Goal: Task Accomplishment & Management: Use online tool/utility

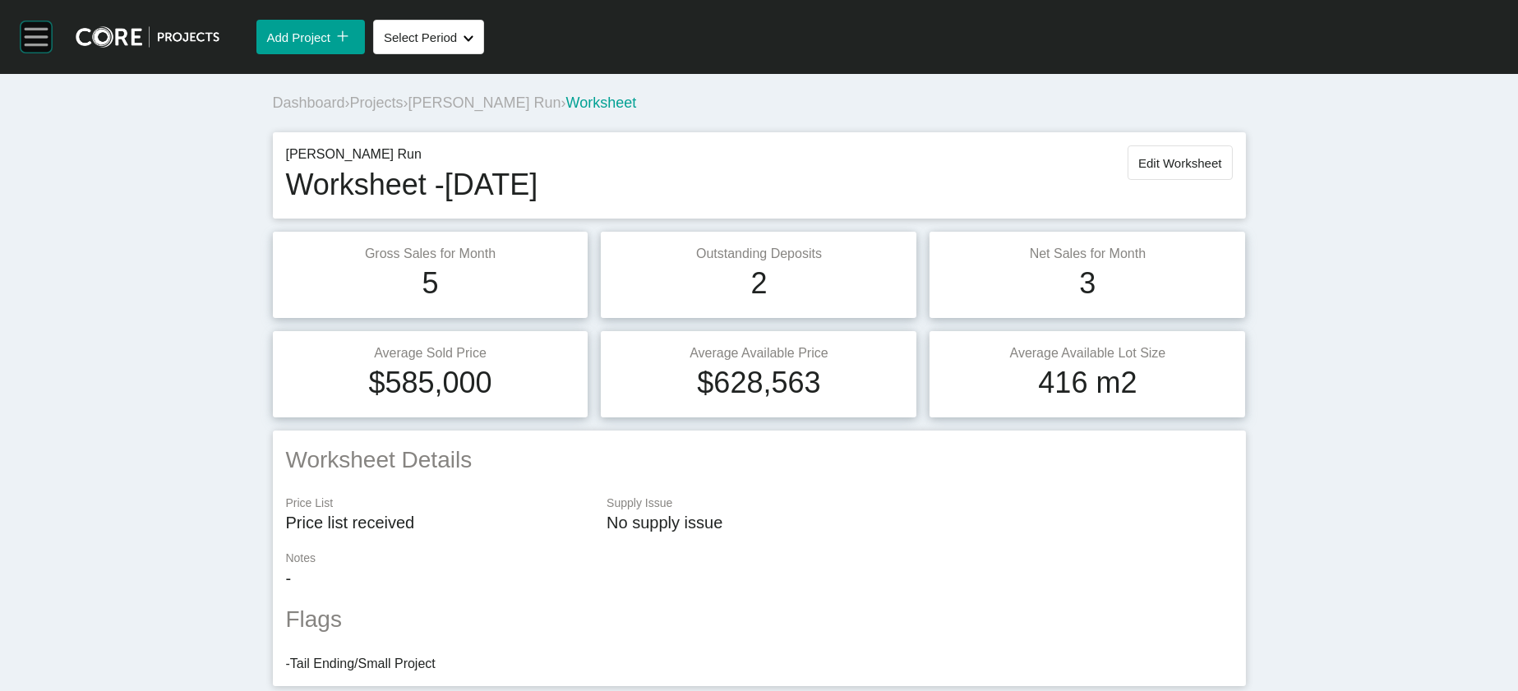
click at [41, 41] on rect at bounding box center [36, 36] width 31 height 31
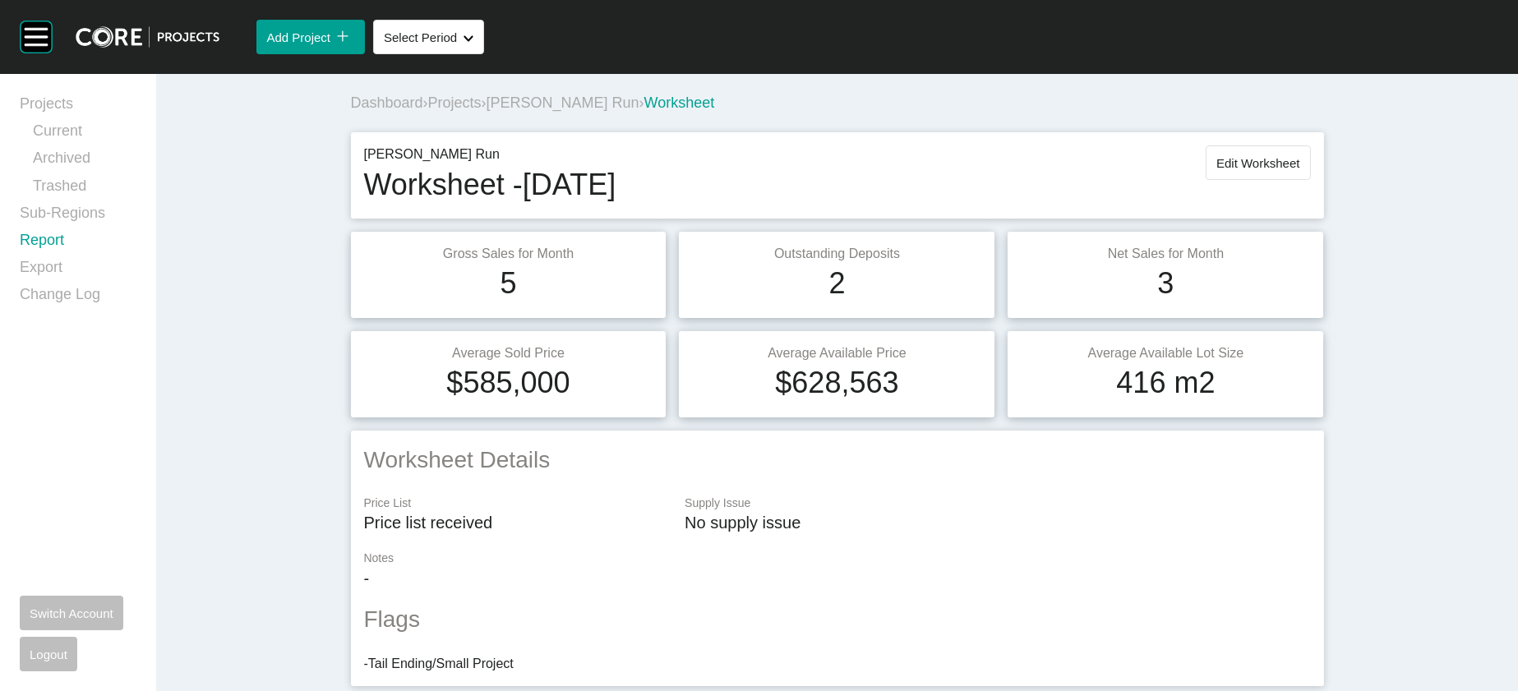
click at [89, 257] on link "Report" at bounding box center [78, 243] width 117 height 27
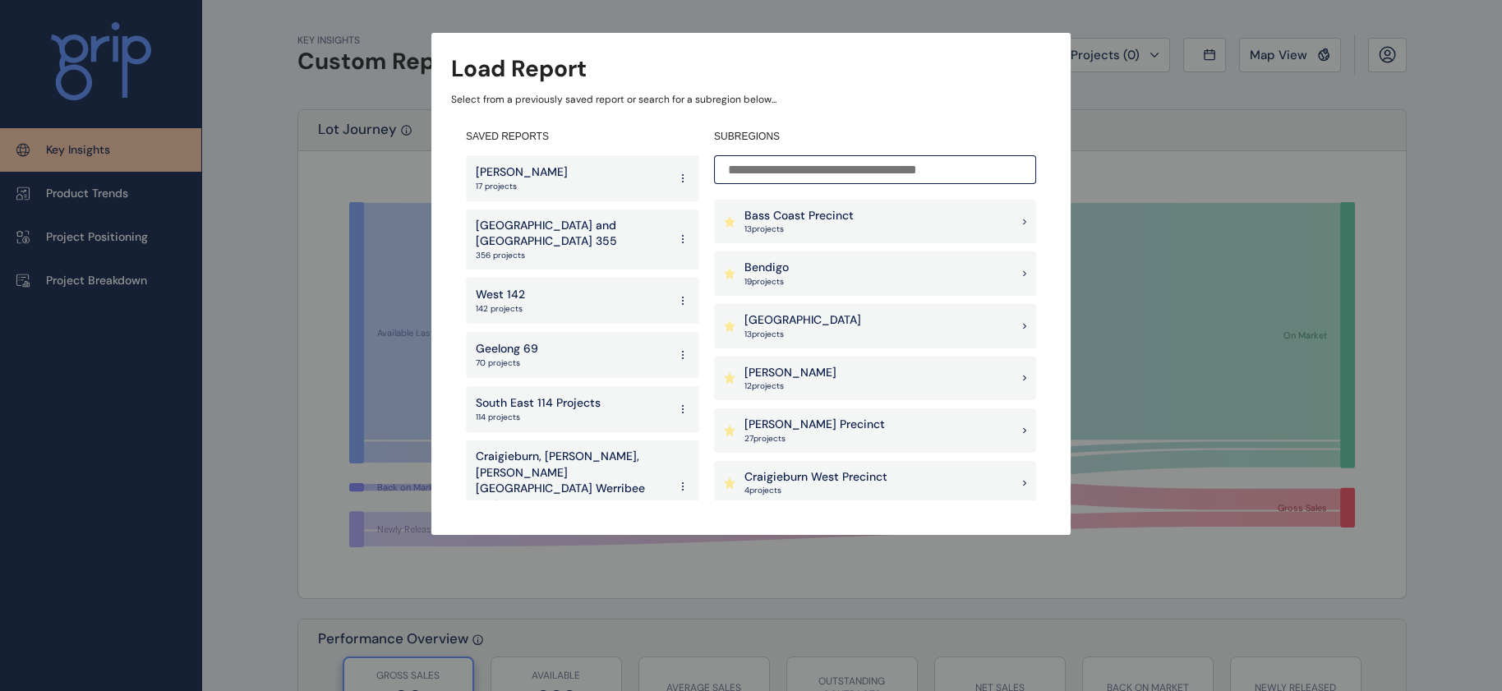
scroll to position [264, 0]
click at [888, 369] on div "[PERSON_NAME] 12 project s" at bounding box center [875, 375] width 322 height 44
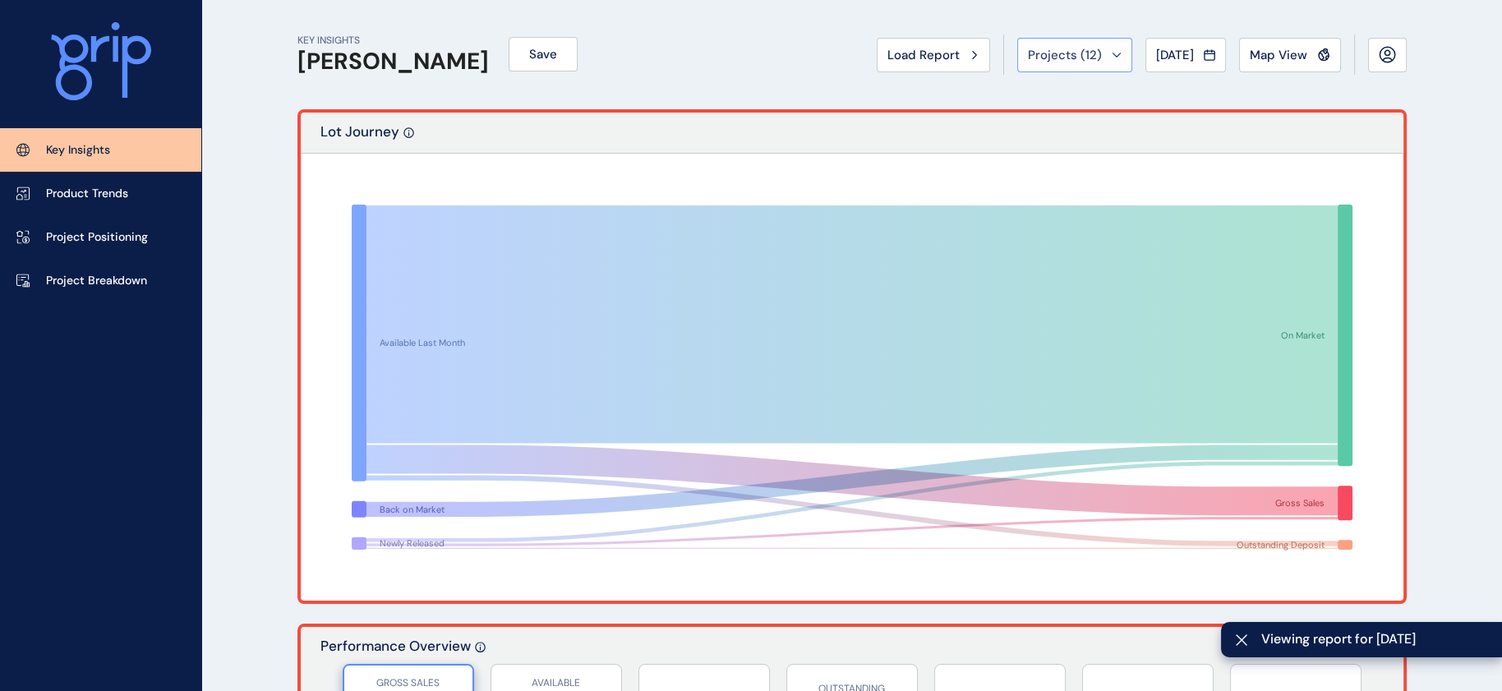
click at [888, 63] on span "Projects ( 12 )" at bounding box center [1065, 55] width 74 height 16
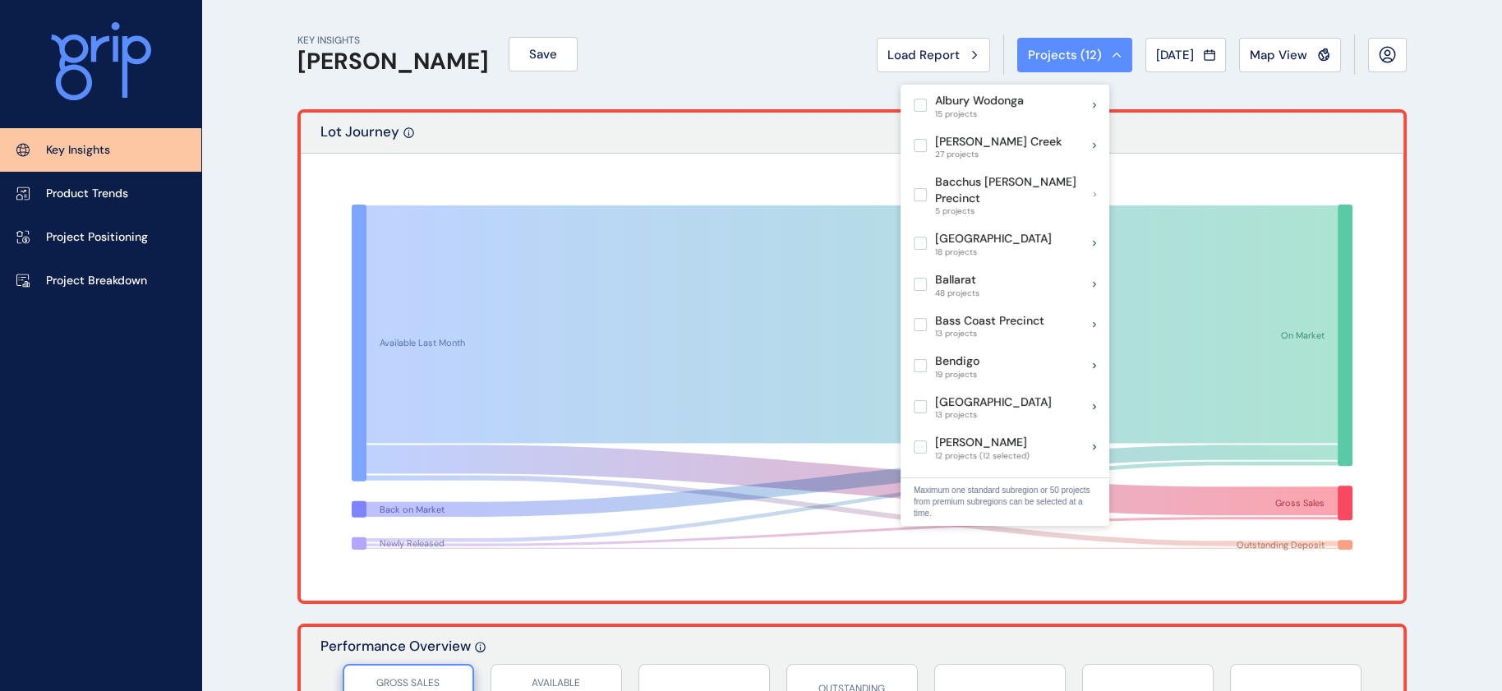
scroll to position [343, 0]
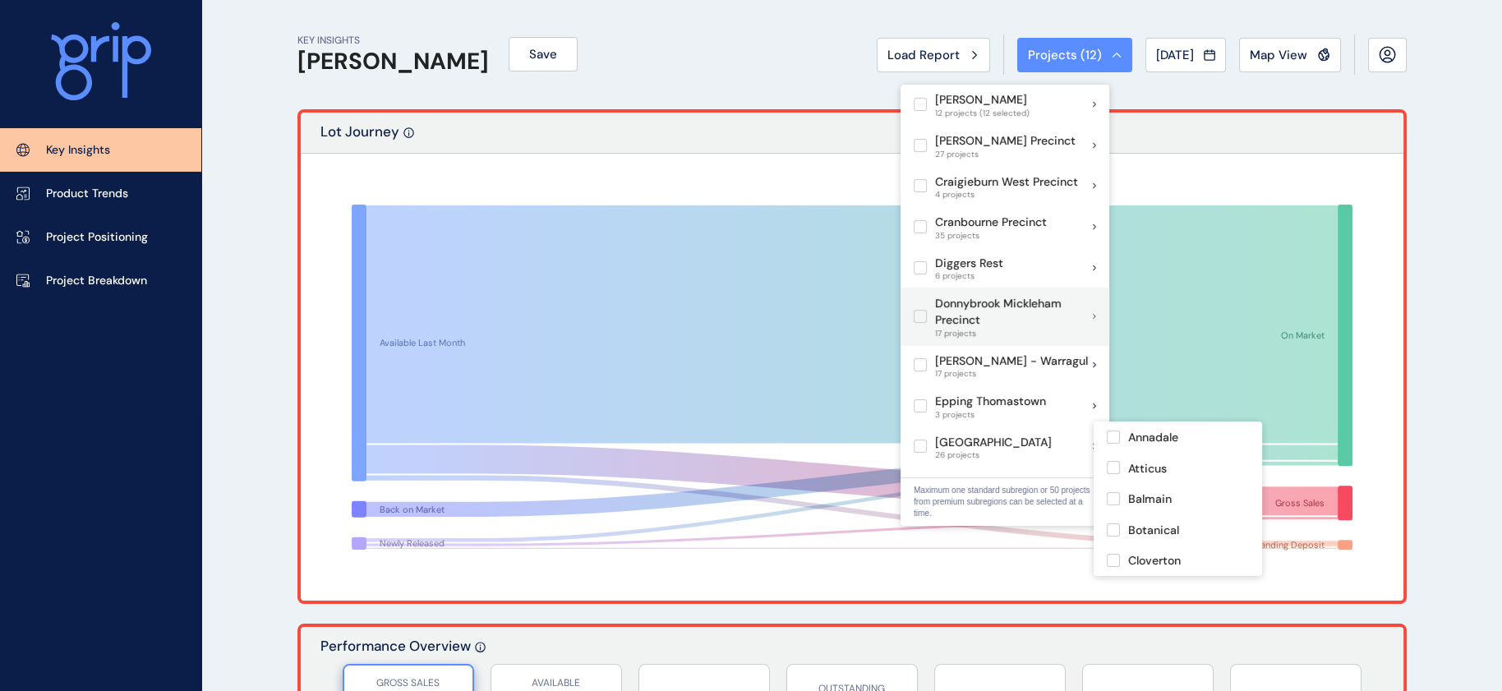
click at [888, 323] on label at bounding box center [920, 316] width 13 height 13
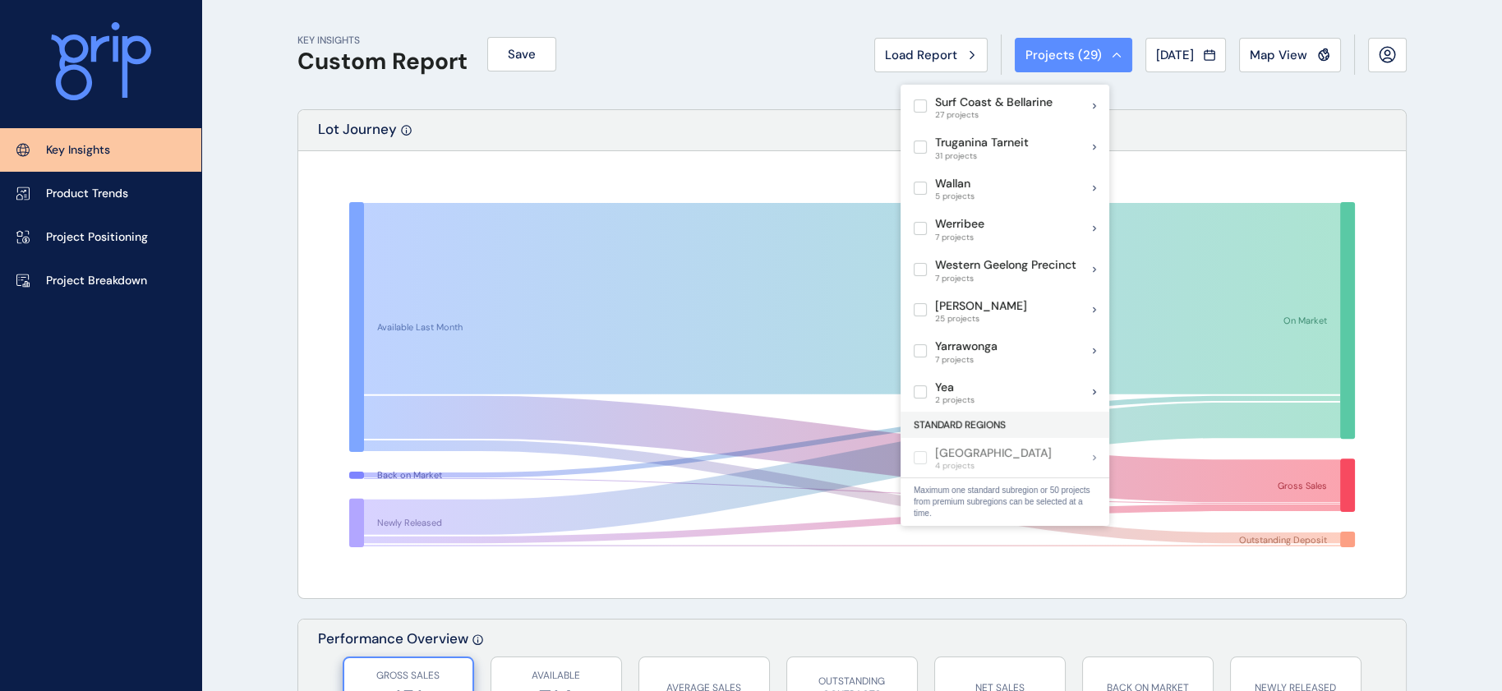
scroll to position [1376, 0]
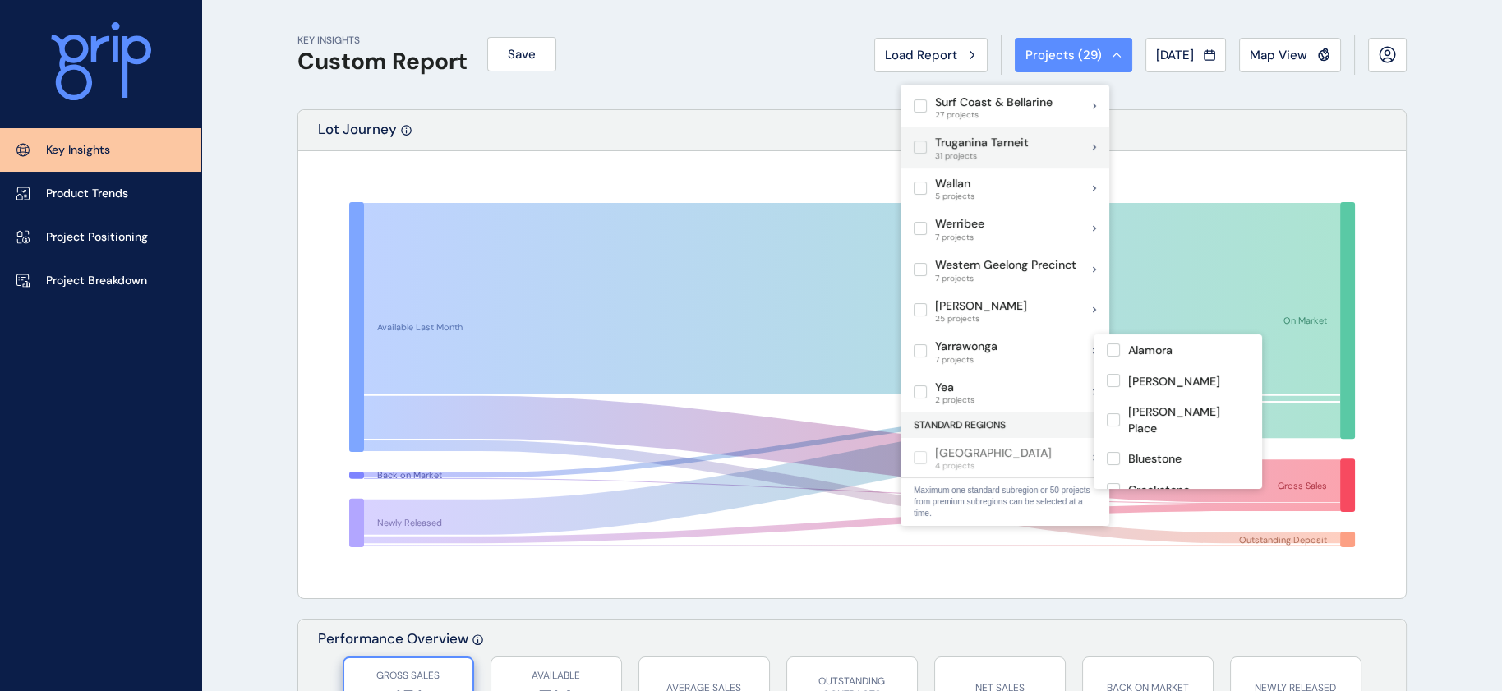
click at [888, 154] on label at bounding box center [920, 147] width 13 height 13
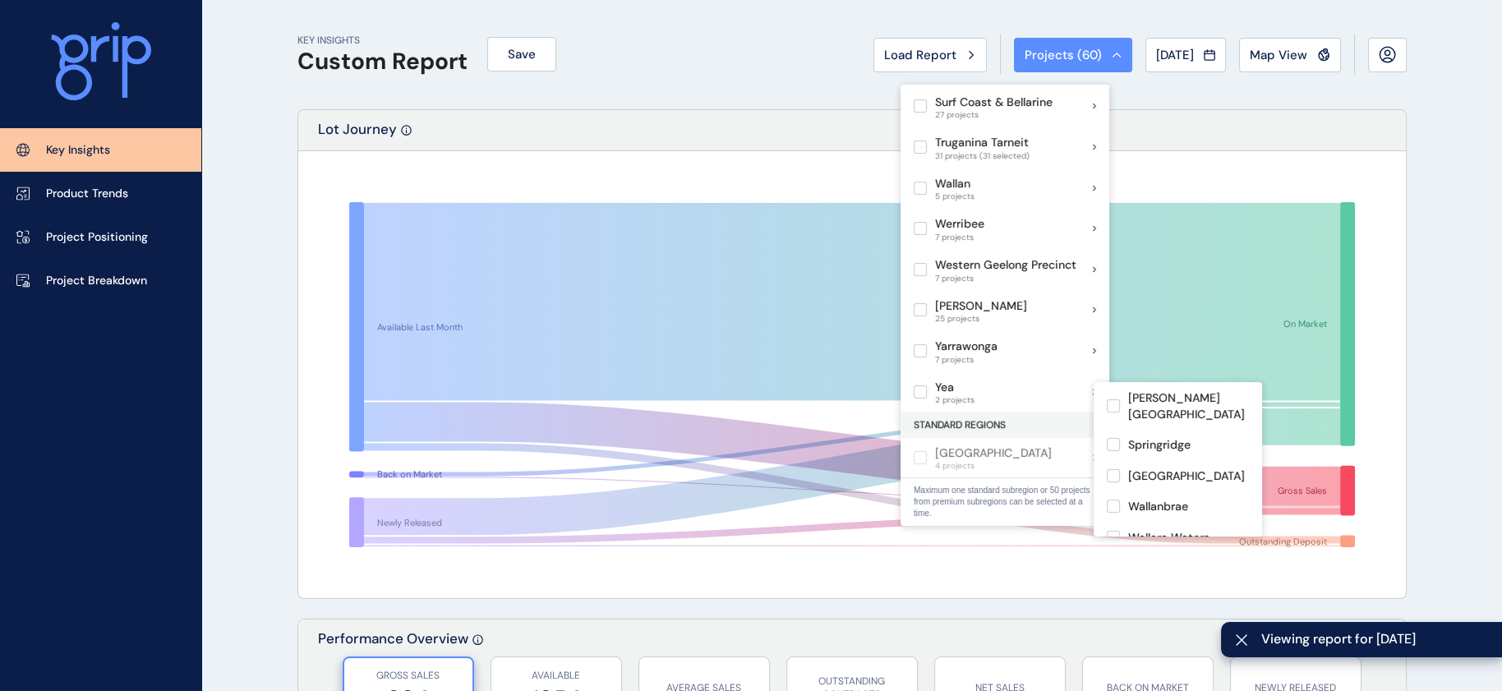
click at [888, 195] on label at bounding box center [920, 188] width 13 height 13
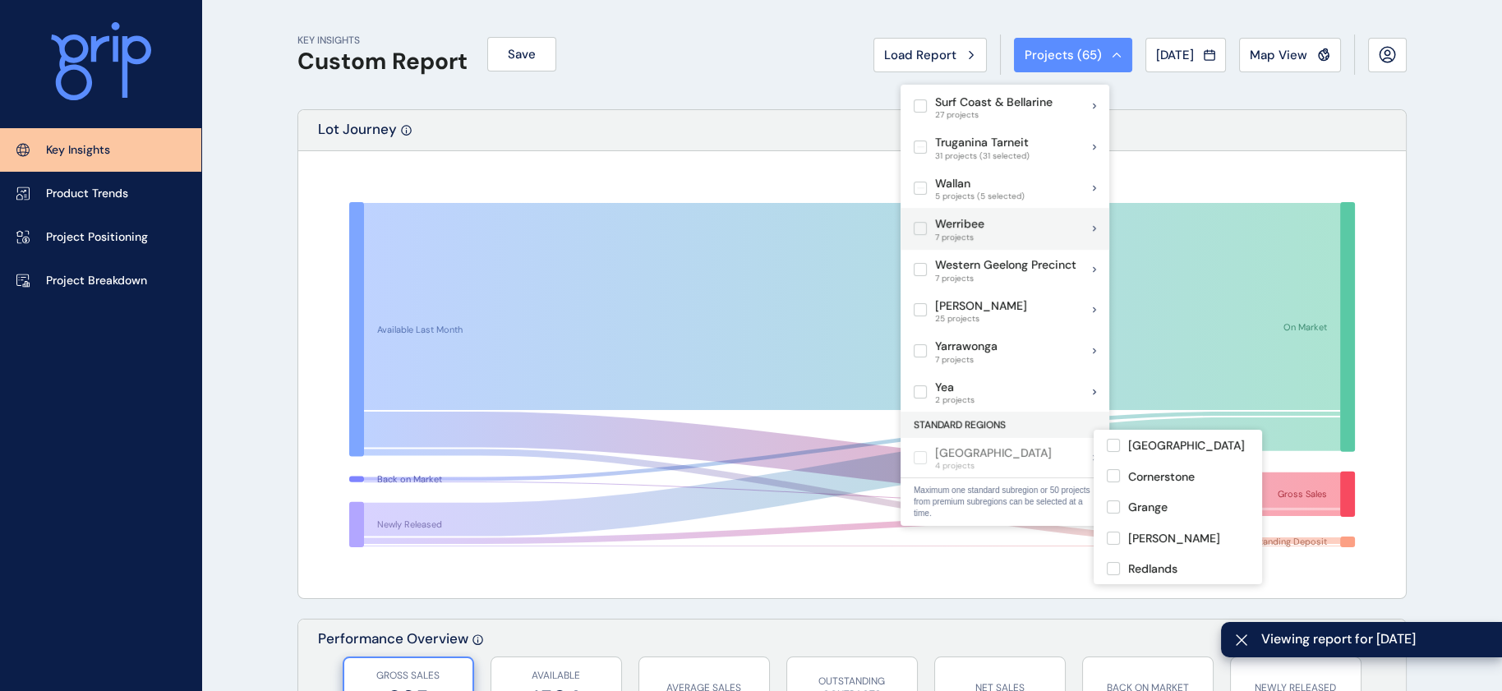
click at [888, 235] on label at bounding box center [920, 228] width 13 height 13
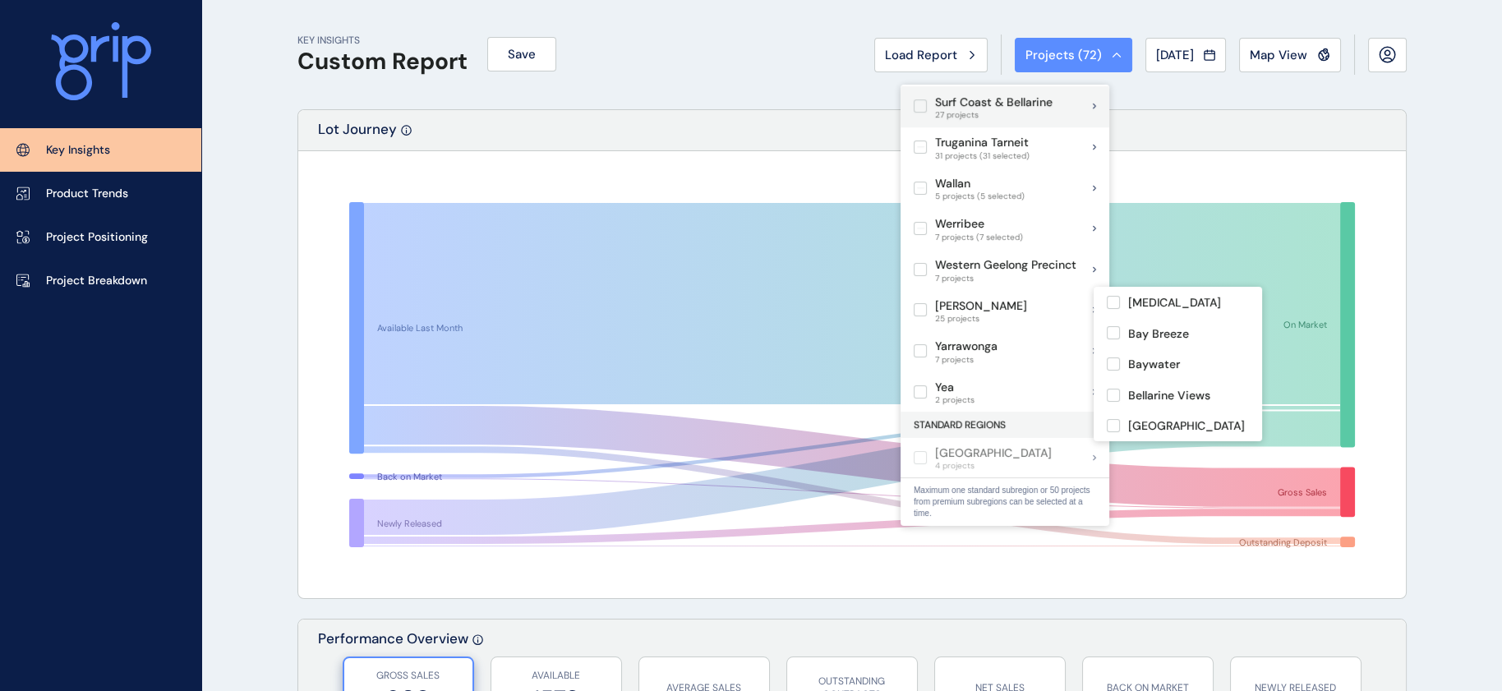
click at [888, 113] on label at bounding box center [920, 105] width 13 height 13
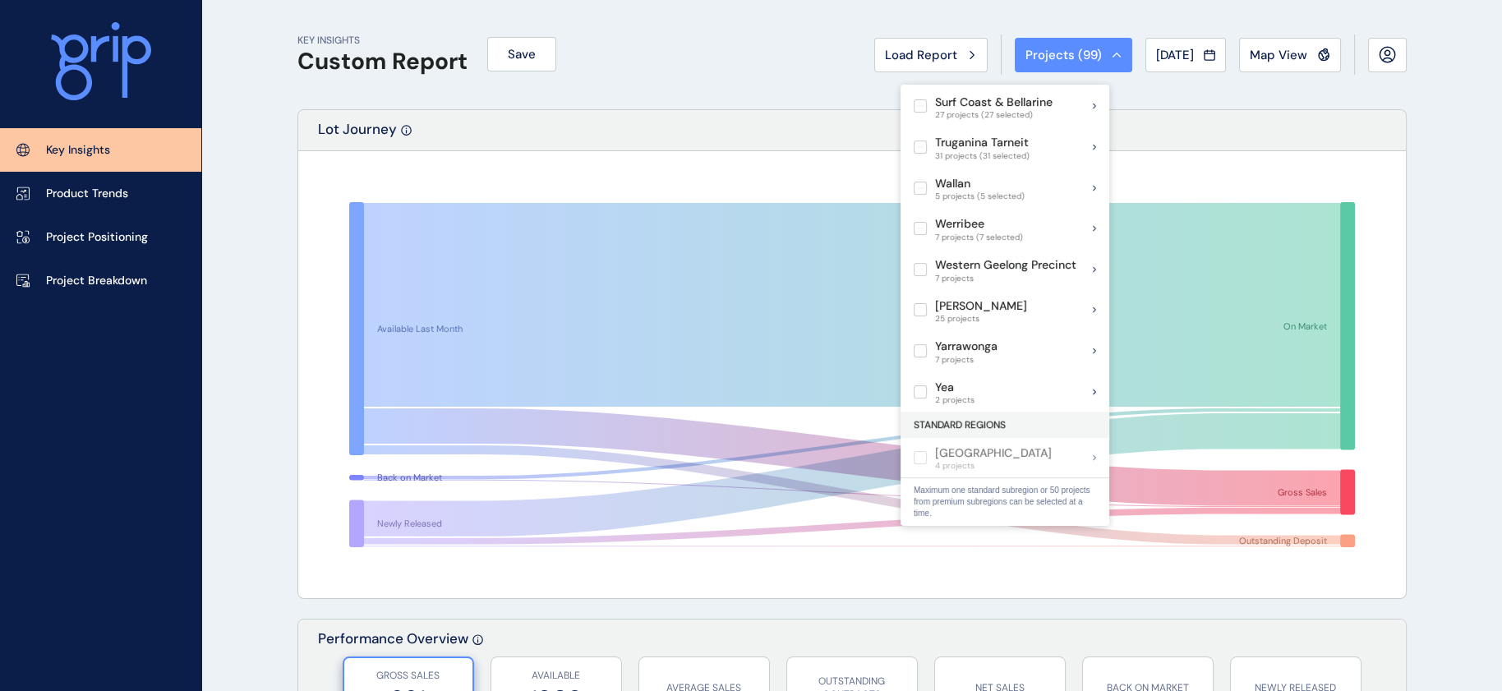
scroll to position [1664, 0]
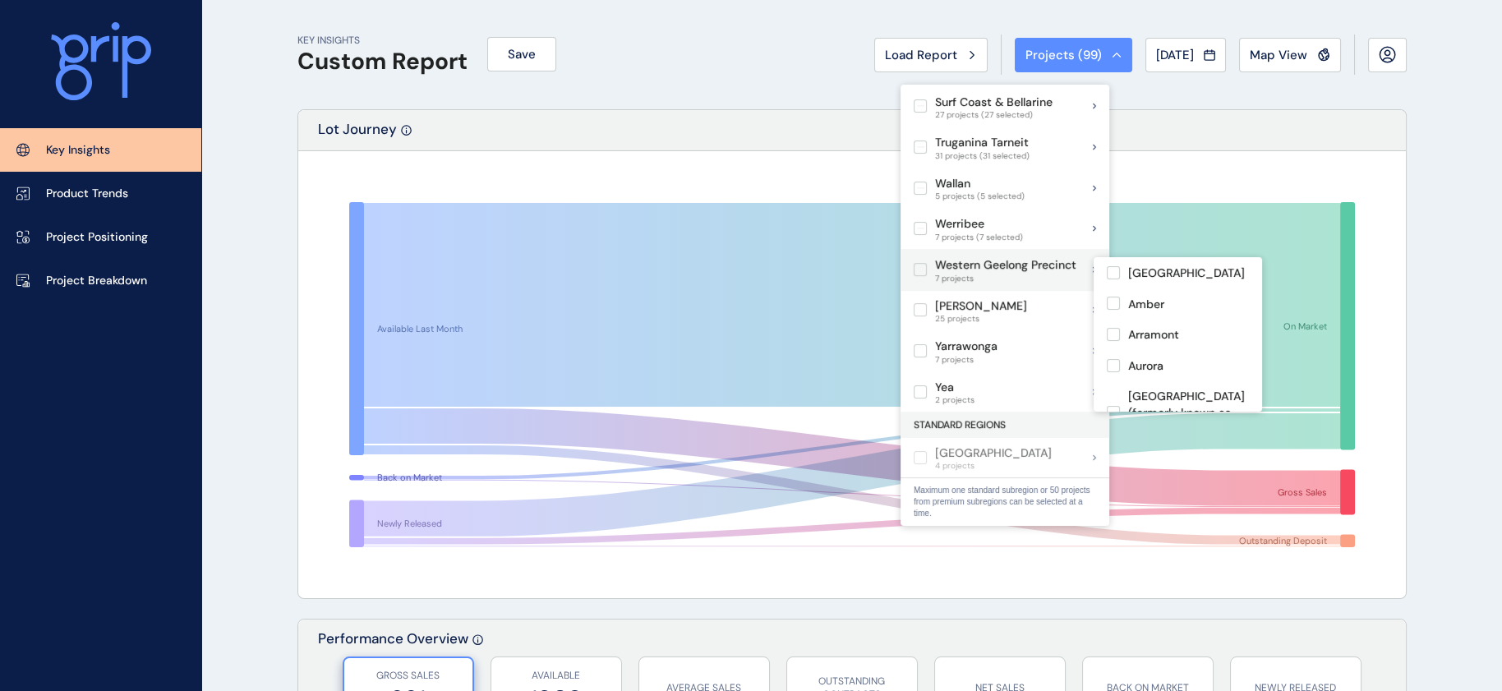
click at [888, 263] on label at bounding box center [920, 269] width 13 height 13
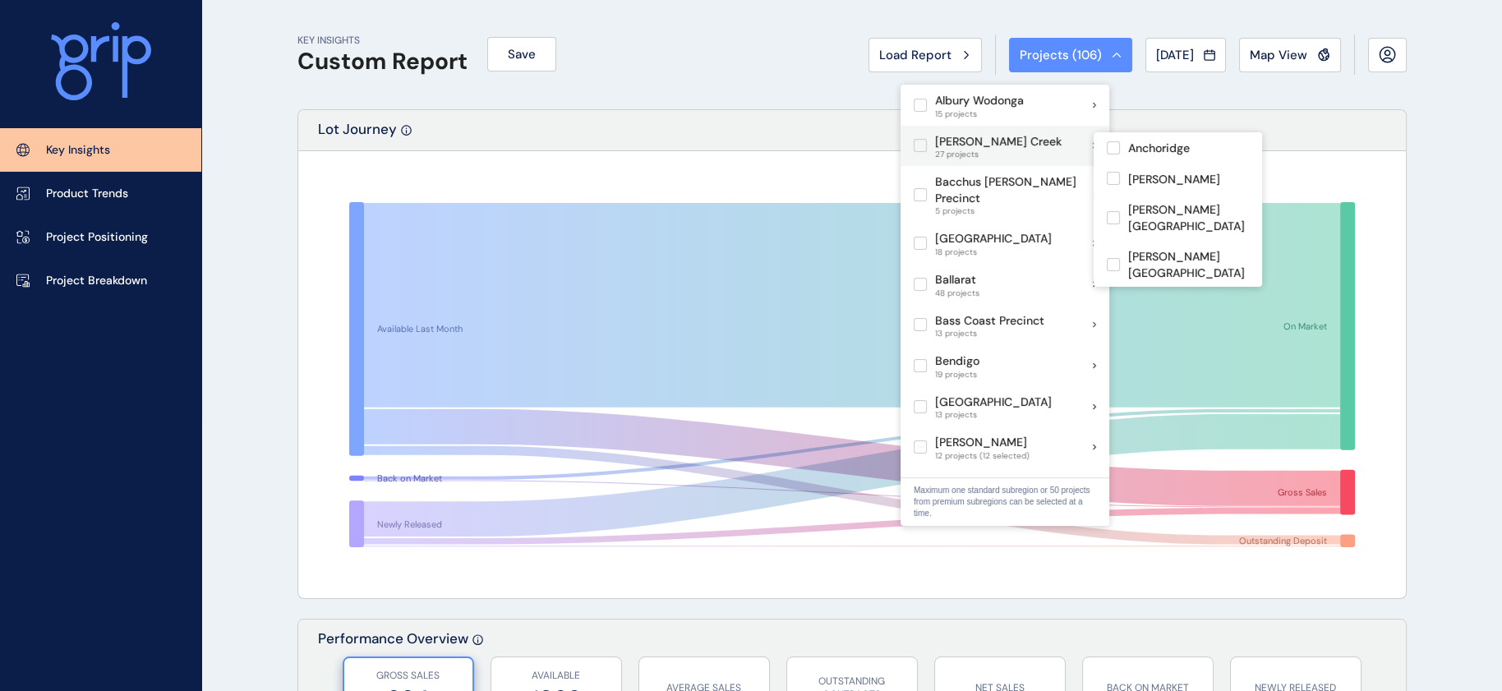
click at [888, 152] on label at bounding box center [920, 145] width 13 height 13
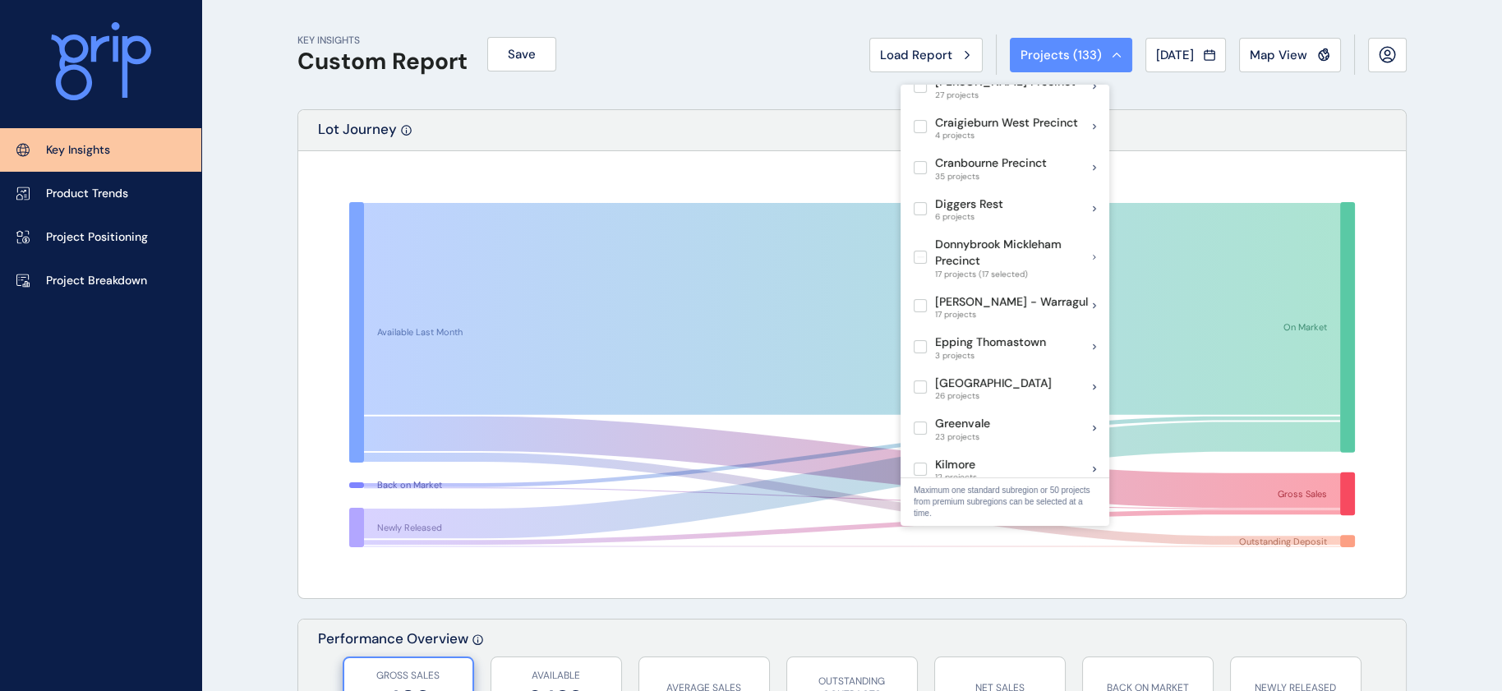
scroll to position [393, 0]
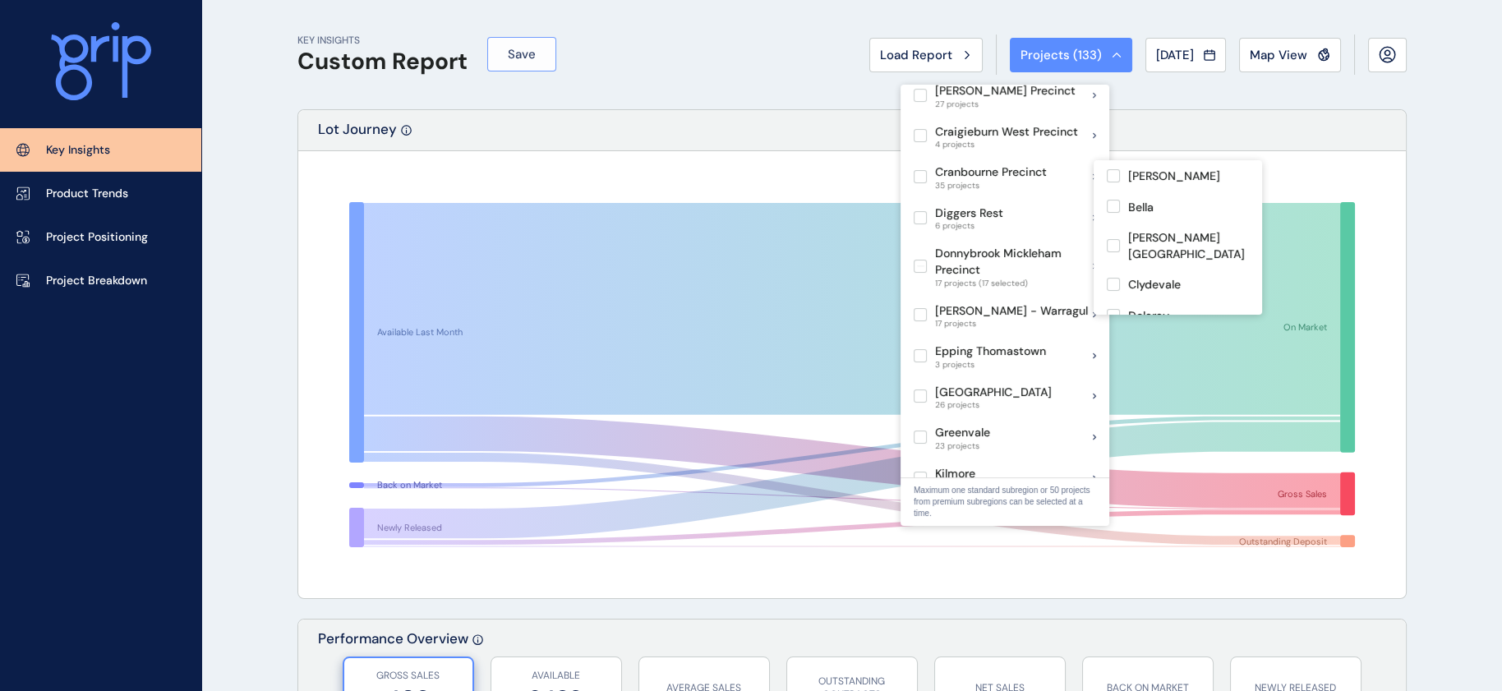
click at [524, 61] on span "Save" at bounding box center [522, 54] width 28 height 16
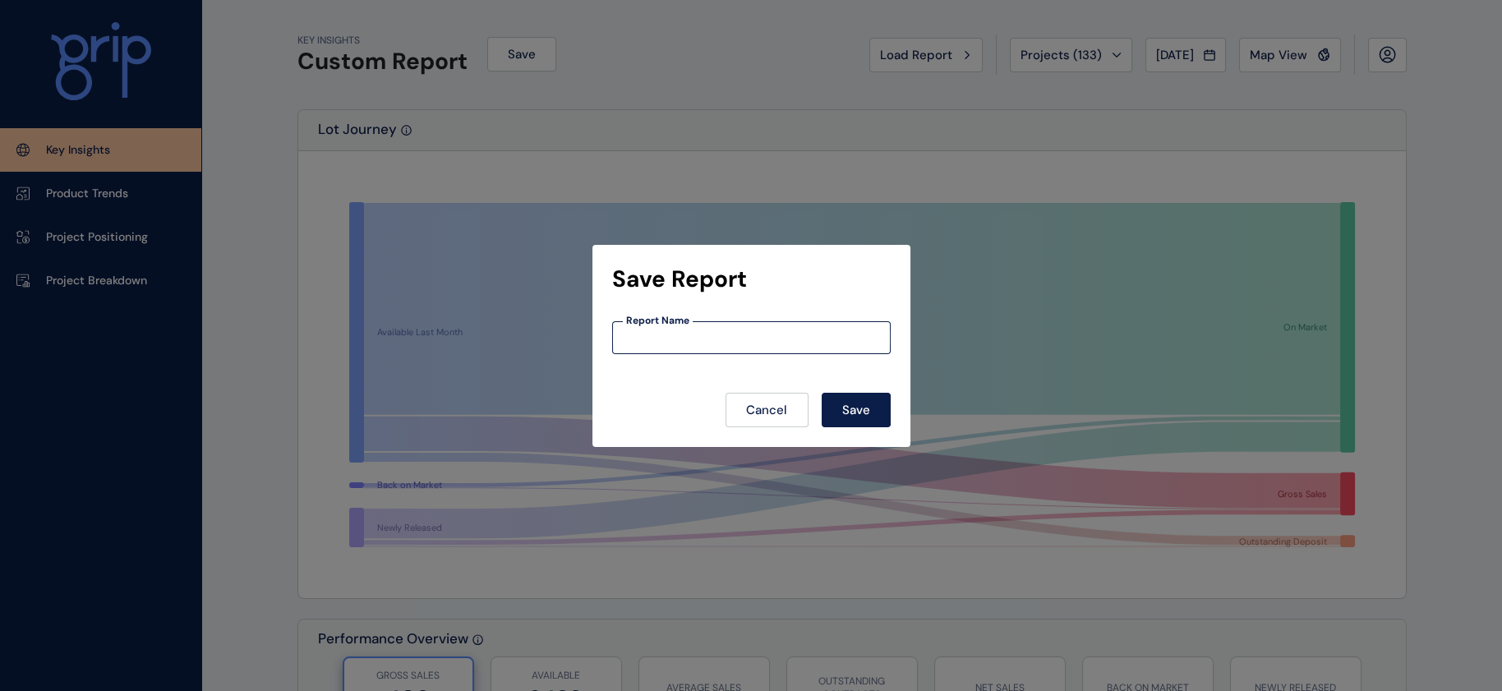
click at [762, 330] on input at bounding box center [751, 337] width 277 height 14
type input "*"
type input "**********"
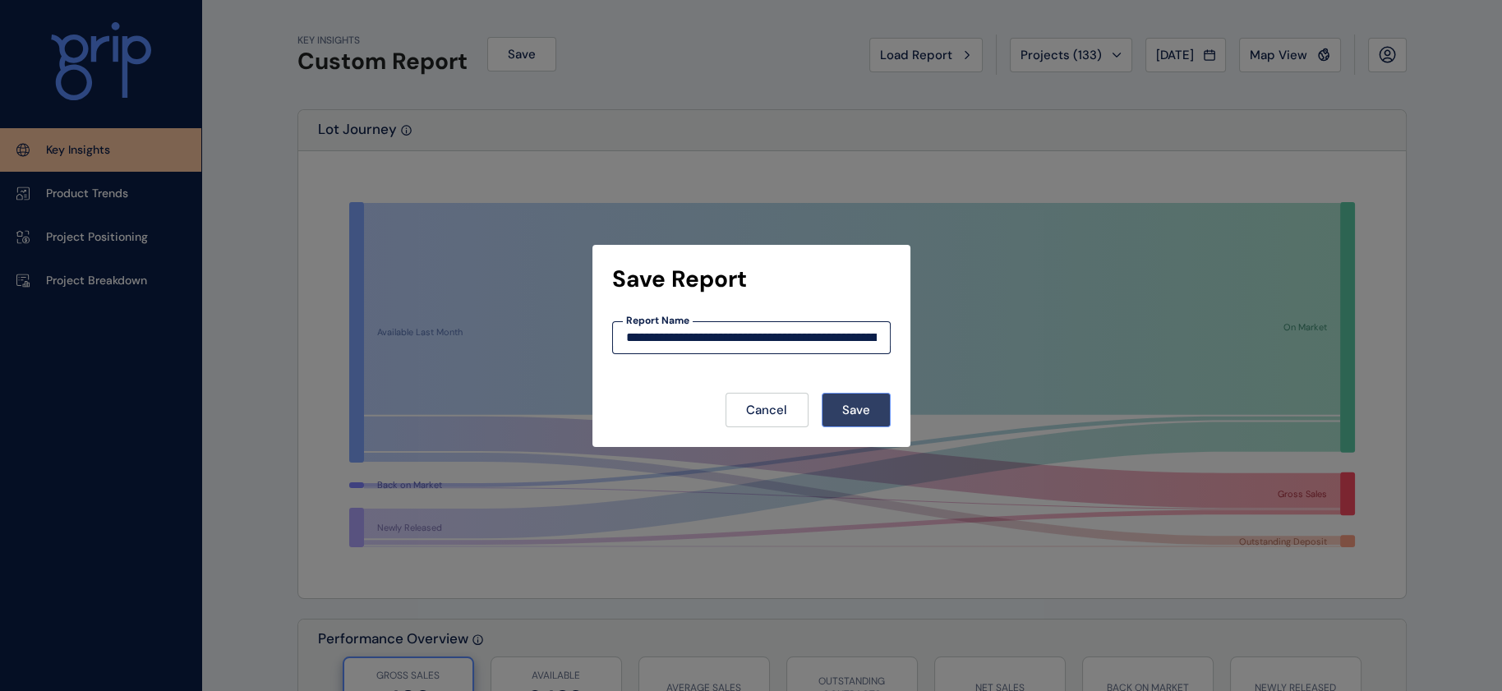
click at [884, 416] on button "Save" at bounding box center [856, 410] width 69 height 35
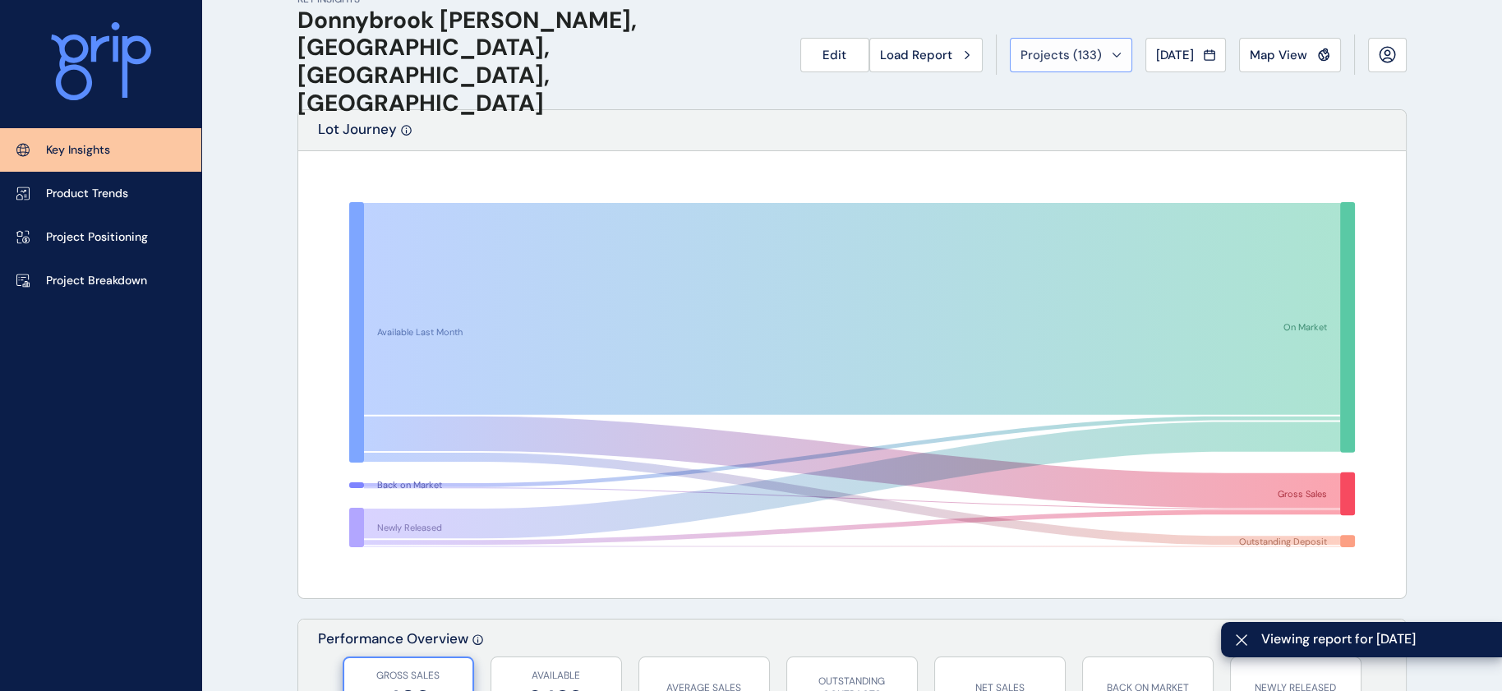
click at [888, 66] on button "Projects ( 133 )" at bounding box center [1071, 55] width 122 height 35
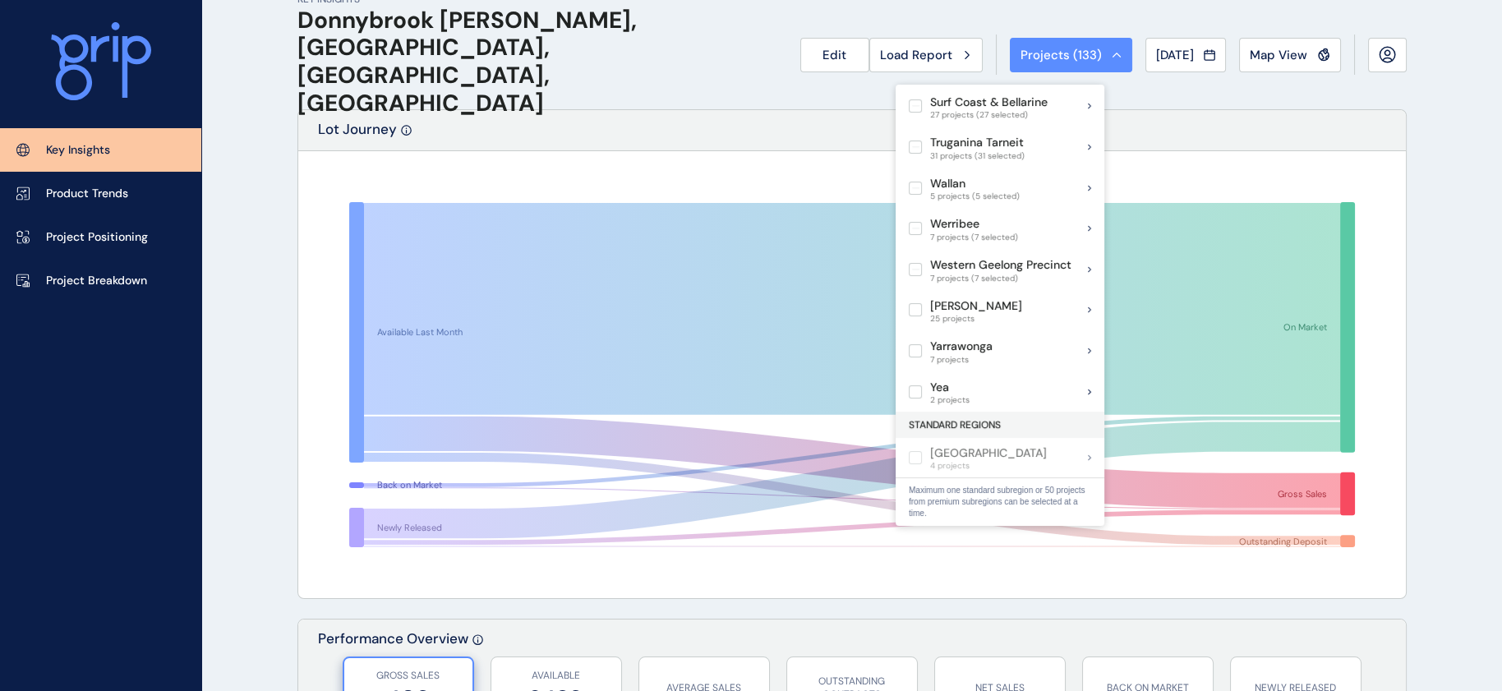
scroll to position [1546, 0]
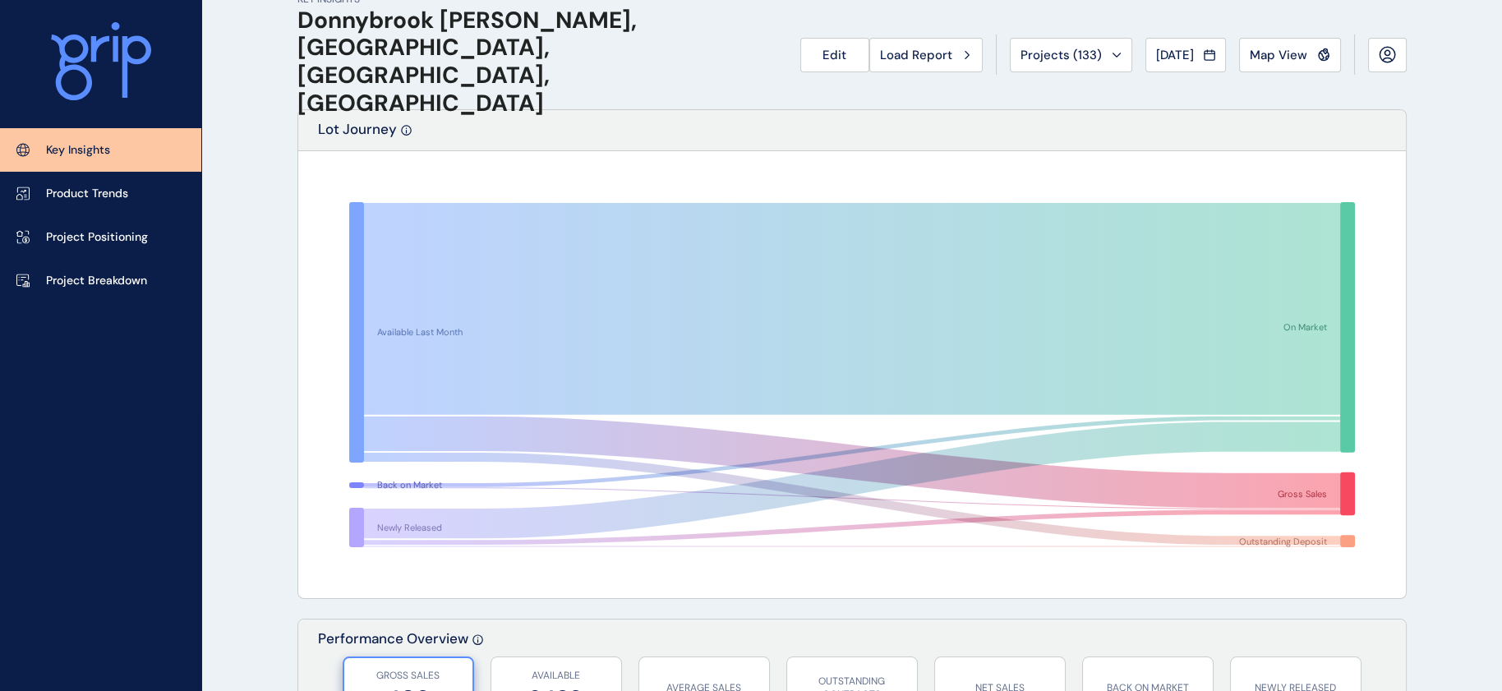
click at [888, 128] on div "Lot Journey" at bounding box center [852, 130] width 1108 height 41
